Goal: Find specific page/section: Find specific page/section

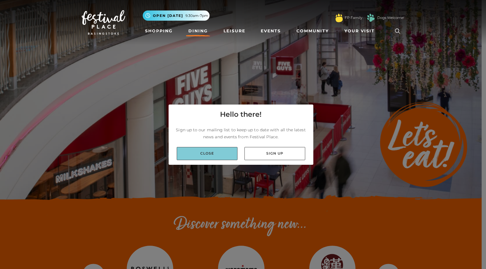
click at [221, 155] on link "Close" at bounding box center [207, 153] width 61 height 13
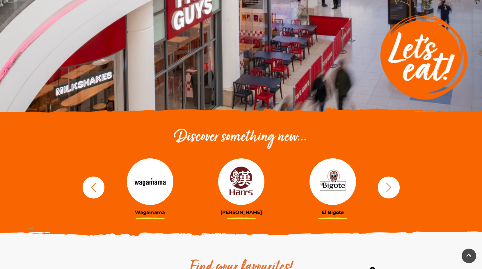
scroll to position [203, 0]
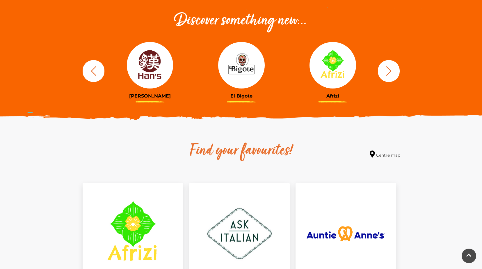
click at [389, 72] on icon "button" at bounding box center [388, 70] width 5 height 9
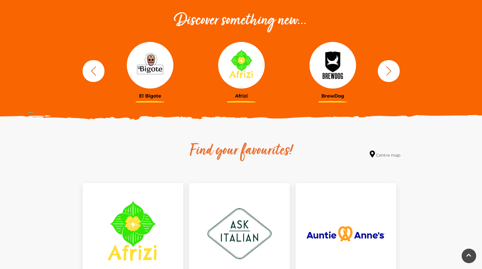
click at [388, 72] on icon "button" at bounding box center [388, 70] width 11 height 11
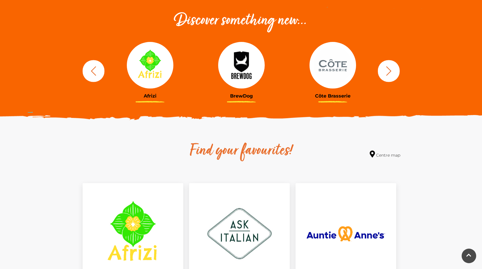
click at [388, 72] on icon "button" at bounding box center [388, 70] width 11 height 11
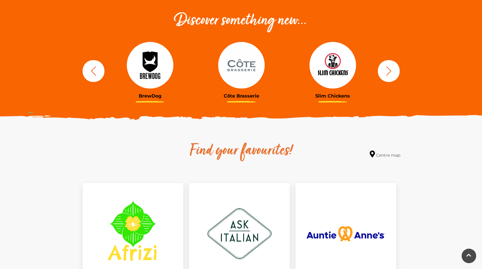
click at [388, 72] on icon "button" at bounding box center [388, 70] width 11 height 11
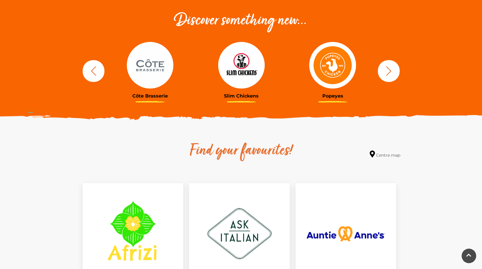
click at [388, 72] on icon "button" at bounding box center [388, 70] width 11 height 11
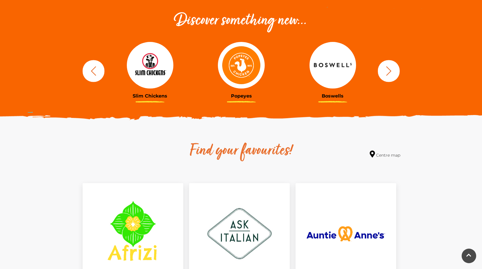
click at [388, 72] on icon "button" at bounding box center [388, 70] width 11 height 11
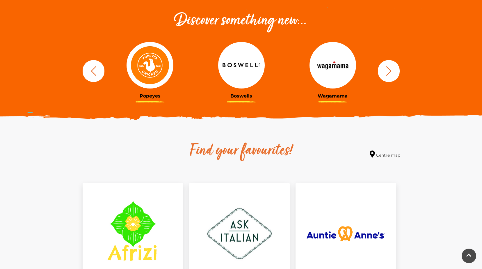
click at [388, 72] on icon "button" at bounding box center [388, 70] width 11 height 11
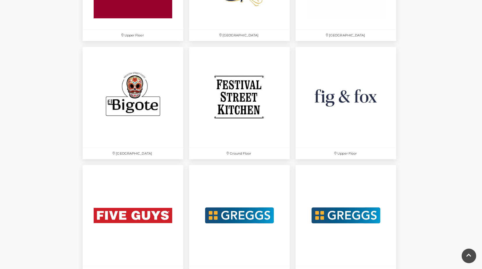
scroll to position [785, 0]
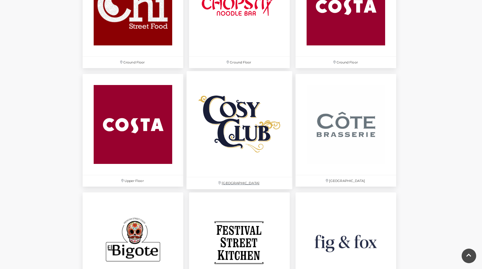
click at [235, 130] on img at bounding box center [239, 124] width 106 height 106
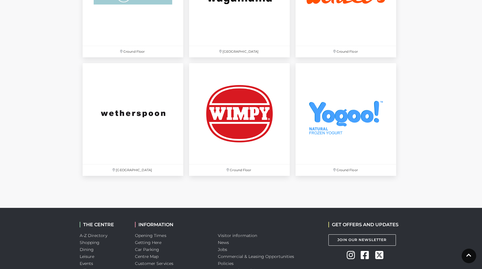
scroll to position [2035, 0]
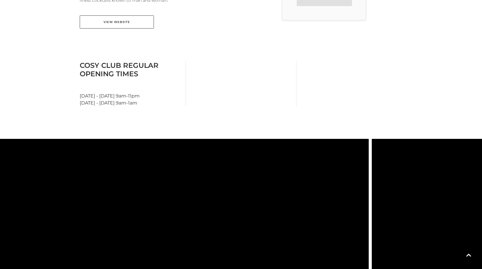
scroll to position [349, 0]
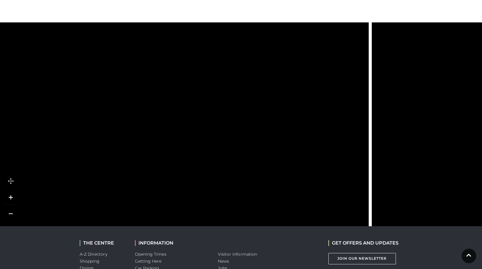
click at [209, 122] on icon at bounding box center [207, 121] width 5 height 4
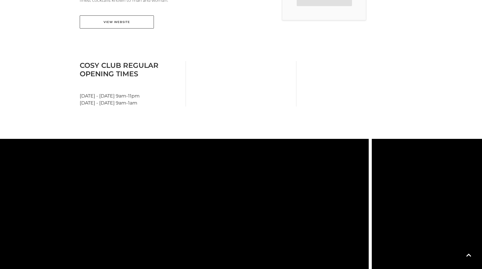
scroll to position [116, 0]
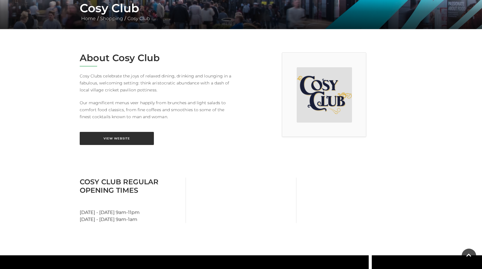
click at [136, 137] on link "View Website" at bounding box center [117, 138] width 74 height 13
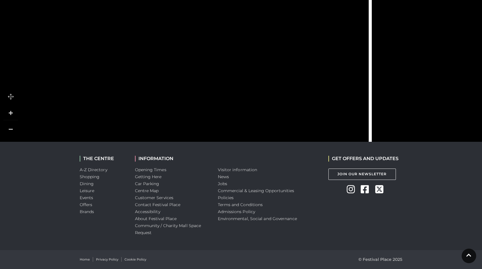
scroll to position [288, 0]
